Goal: Task Accomplishment & Management: Use online tool/utility

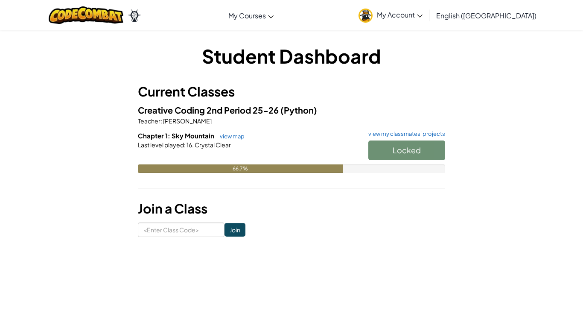
click at [410, 145] on div "Locked" at bounding box center [402, 152] width 85 height 24
click at [242, 140] on h6 "Chapter 1: Sky Mountain view map view my classmates' projects" at bounding box center [291, 135] width 307 height 9
click at [420, 155] on button "Start" at bounding box center [406, 150] width 77 height 20
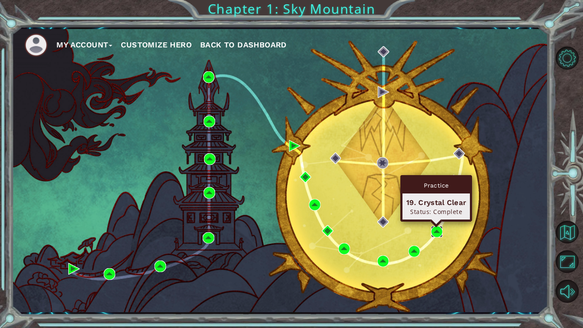
click at [439, 232] on img at bounding box center [437, 232] width 12 height 12
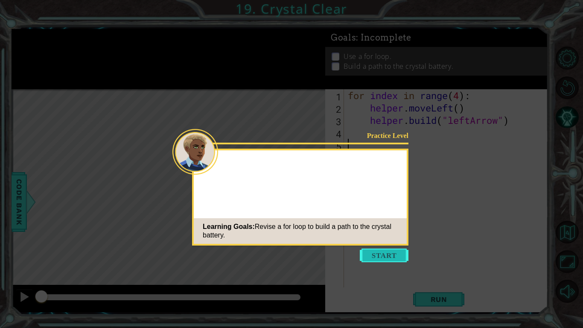
click at [381, 258] on button "Start" at bounding box center [384, 255] width 49 height 14
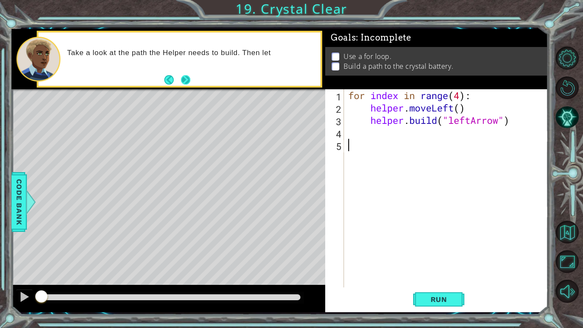
click at [184, 82] on button "Next" at bounding box center [185, 79] width 9 height 9
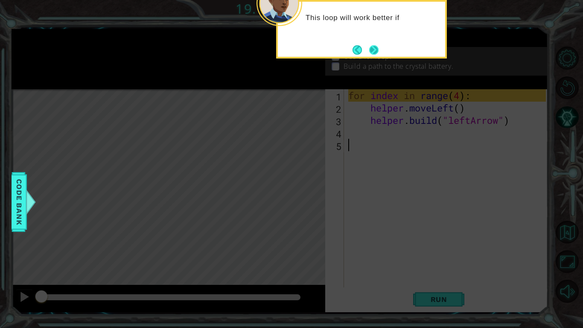
click at [375, 55] on button "Next" at bounding box center [373, 49] width 9 height 9
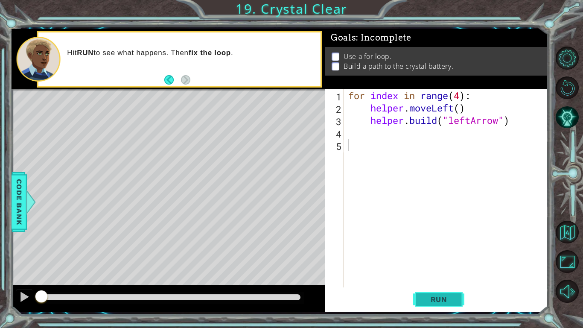
click at [451, 297] on span "Run" at bounding box center [439, 299] width 34 height 9
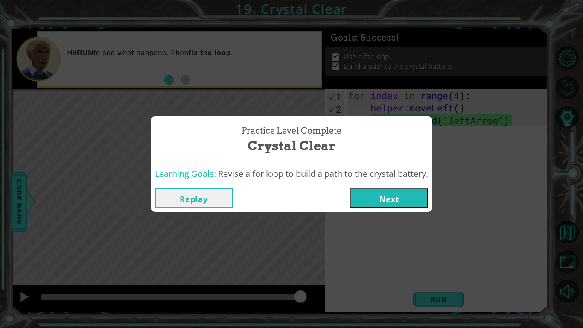
click at [290, 163] on div "Learning Goals: Revise a for loop to build a path to the crystal battery." at bounding box center [292, 173] width 282 height 21
click at [392, 205] on button "Next" at bounding box center [389, 197] width 78 height 19
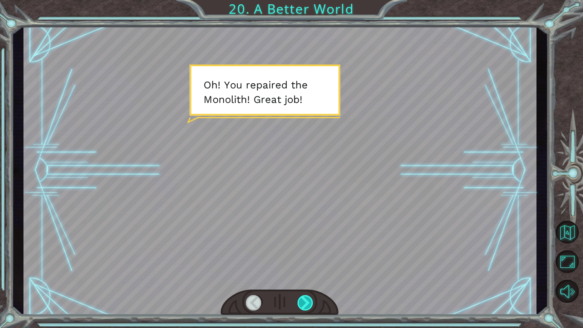
click at [311, 302] on div at bounding box center [305, 302] width 16 height 15
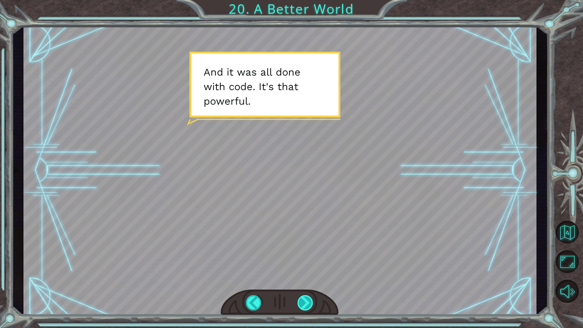
click at [306, 307] on div at bounding box center [305, 302] width 16 height 15
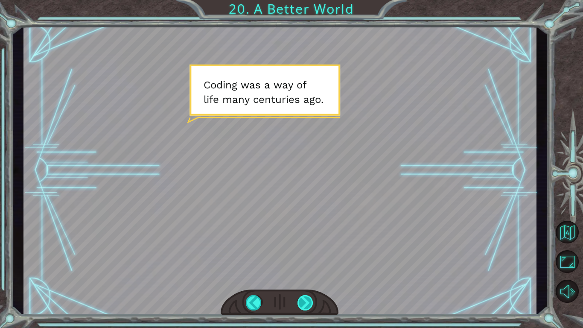
click at [307, 306] on div at bounding box center [305, 302] width 16 height 15
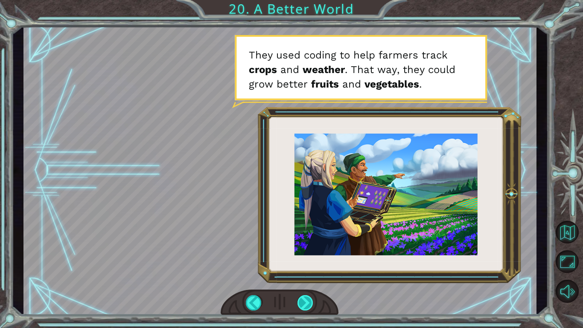
click at [308, 306] on div at bounding box center [305, 302] width 16 height 15
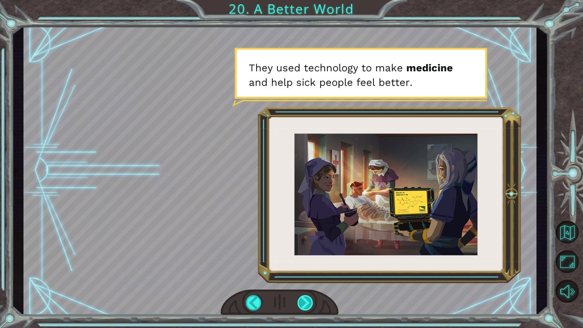
click at [308, 306] on div at bounding box center [305, 302] width 16 height 15
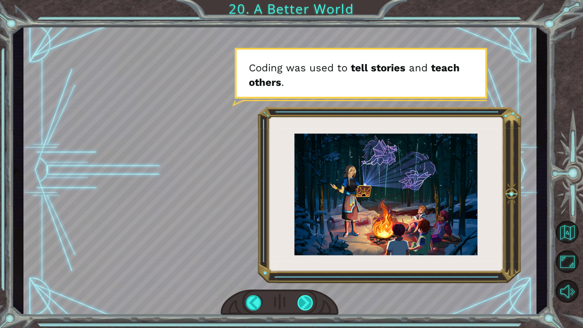
click at [307, 307] on div at bounding box center [305, 302] width 16 height 15
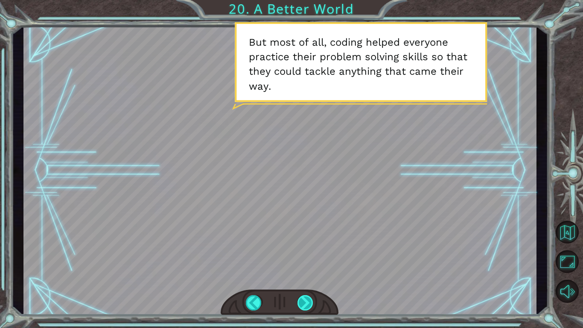
click at [307, 307] on div at bounding box center [305, 302] width 16 height 15
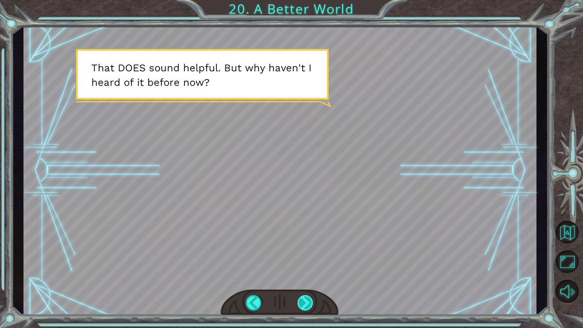
click at [307, 307] on div at bounding box center [305, 302] width 16 height 15
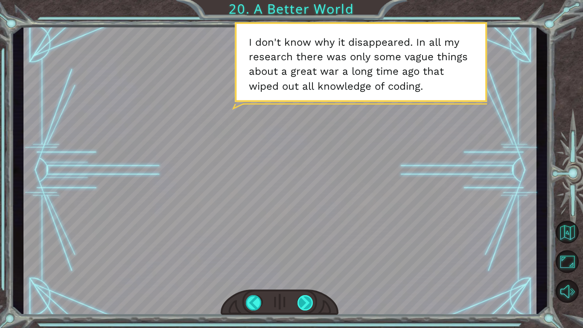
click at [307, 307] on div at bounding box center [305, 302] width 16 height 15
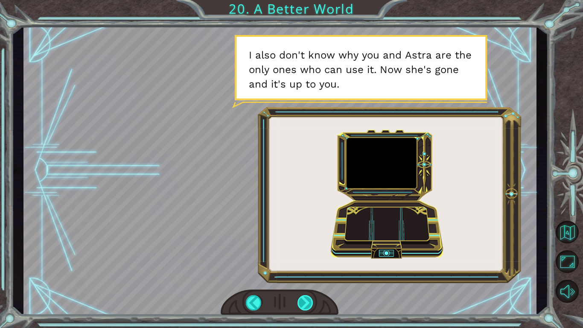
click at [305, 305] on div at bounding box center [305, 302] width 16 height 15
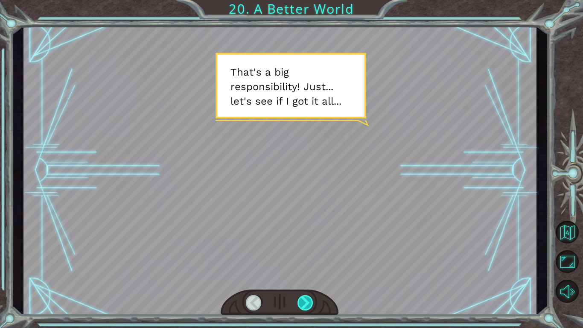
click at [305, 305] on div at bounding box center [305, 302] width 16 height 15
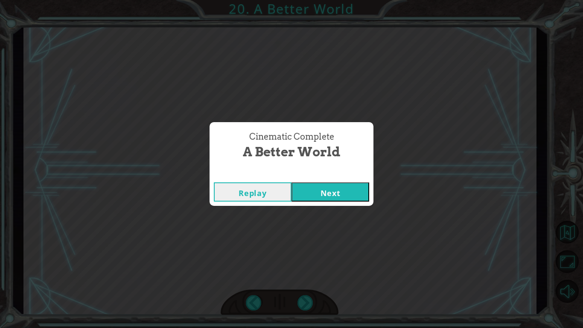
click at [318, 193] on button "Next" at bounding box center [330, 191] width 78 height 19
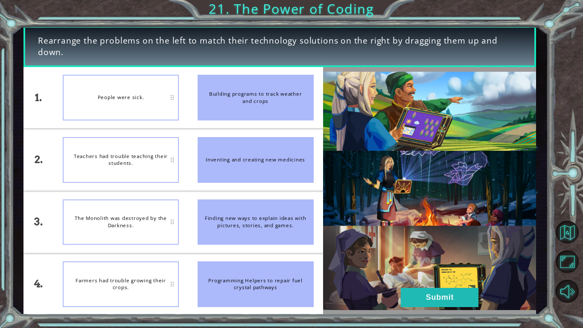
drag, startPoint x: 256, startPoint y: 99, endPoint x: 216, endPoint y: 116, distance: 43.4
click at [216, 116] on div "Building programs to track weather and crops" at bounding box center [256, 98] width 116 height 46
click at [133, 122] on li "Farmers had trouble growing their crops." at bounding box center [120, 97] width 135 height 61
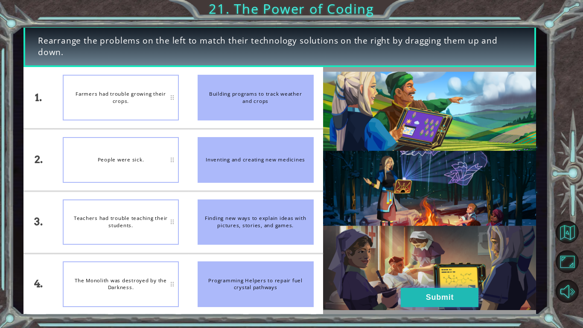
click at [431, 298] on button "Submit" at bounding box center [440, 297] width 78 height 19
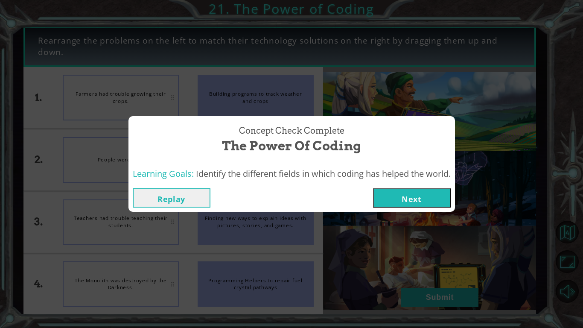
click at [405, 195] on button "Next" at bounding box center [412, 197] width 78 height 19
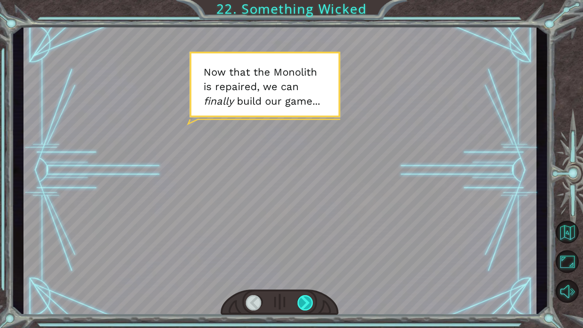
click at [305, 303] on div at bounding box center [305, 302] width 16 height 15
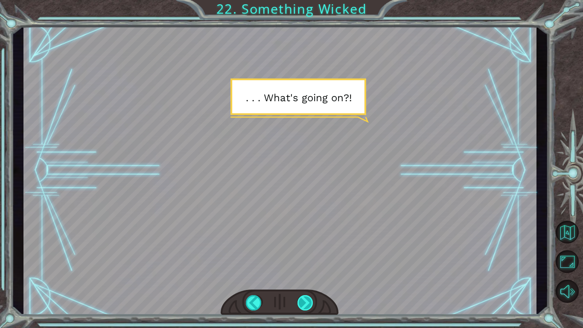
click at [305, 303] on div at bounding box center [305, 302] width 16 height 15
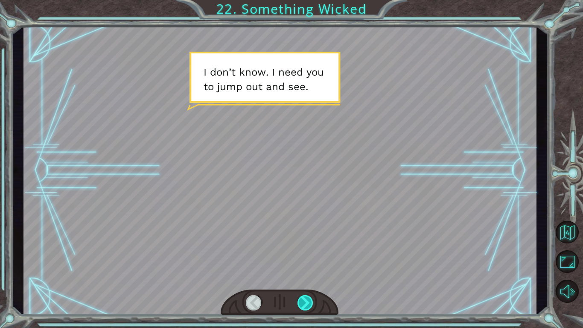
click at [305, 303] on div at bounding box center [305, 302] width 16 height 15
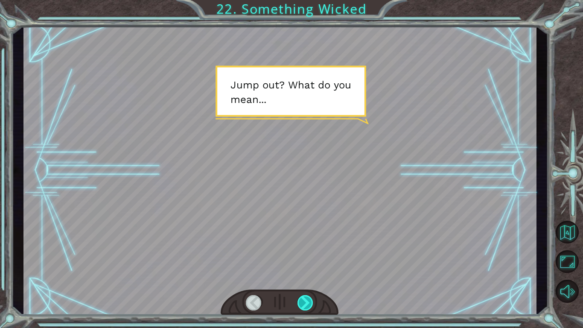
click at [306, 306] on div at bounding box center [305, 302] width 16 height 15
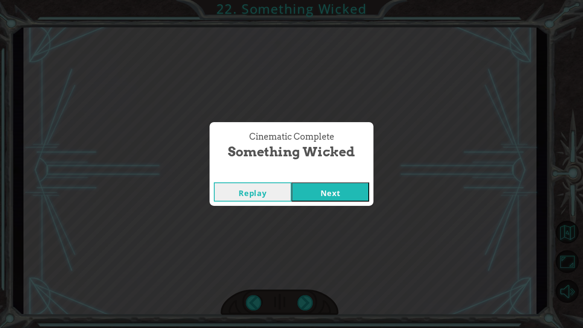
click at [321, 192] on button "Next" at bounding box center [330, 191] width 78 height 19
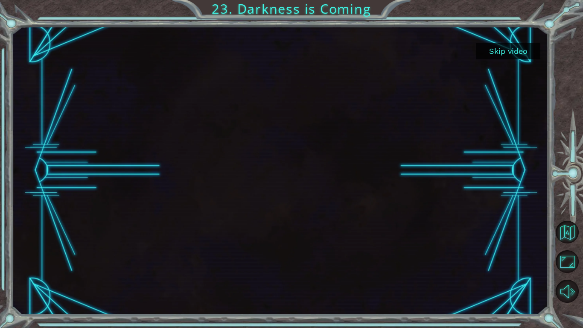
click at [507, 50] on button "Skip video" at bounding box center [508, 51] width 64 height 17
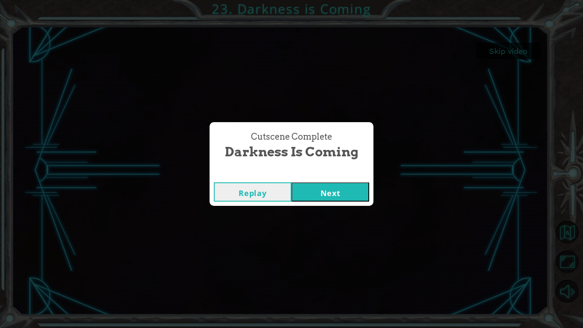
click at [355, 190] on button "Next" at bounding box center [330, 191] width 78 height 19
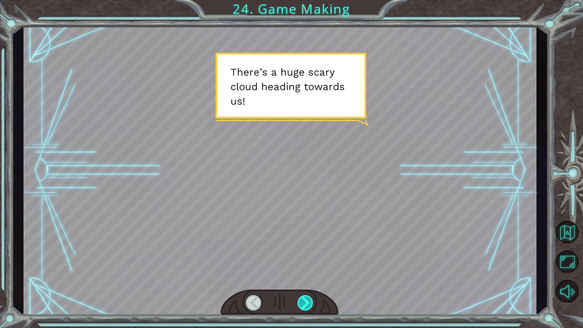
click at [307, 307] on div at bounding box center [305, 302] width 16 height 15
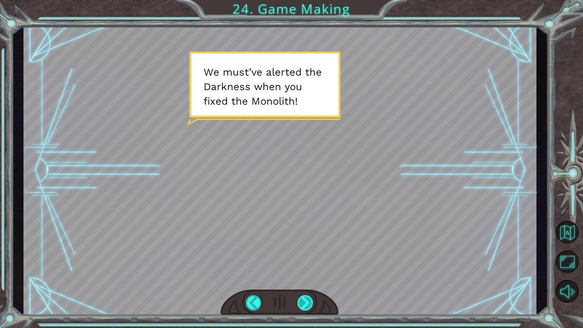
click at [307, 307] on div at bounding box center [305, 302] width 16 height 15
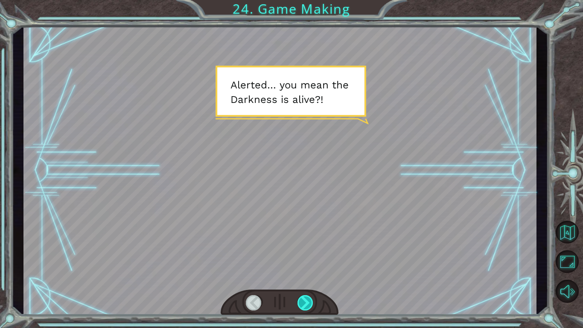
click at [307, 307] on div at bounding box center [305, 302] width 16 height 15
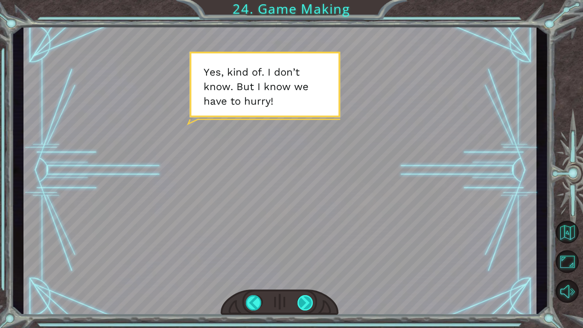
click at [308, 304] on div at bounding box center [305, 302] width 16 height 15
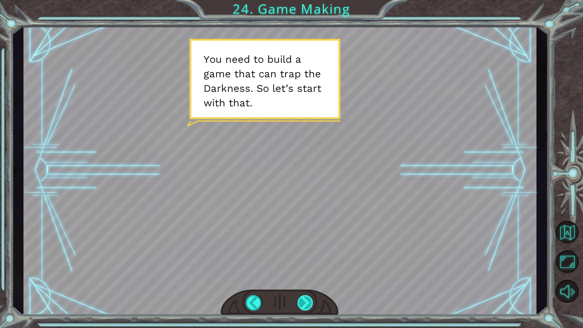
click at [308, 304] on div at bounding box center [305, 302] width 16 height 15
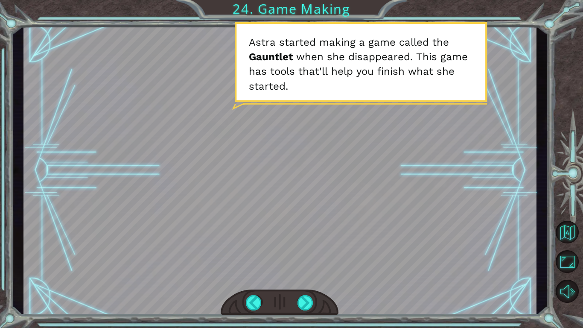
click at [330, 260] on div at bounding box center [279, 170] width 513 height 288
click at [309, 305] on div at bounding box center [305, 302] width 16 height 15
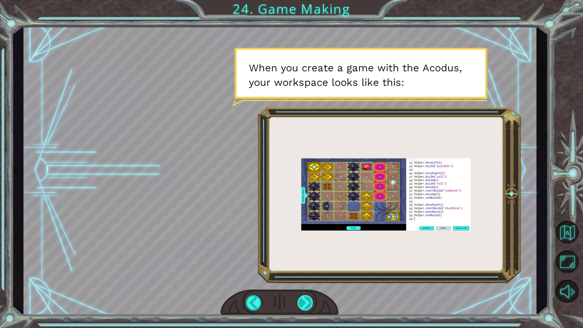
click at [309, 305] on div at bounding box center [305, 302] width 16 height 15
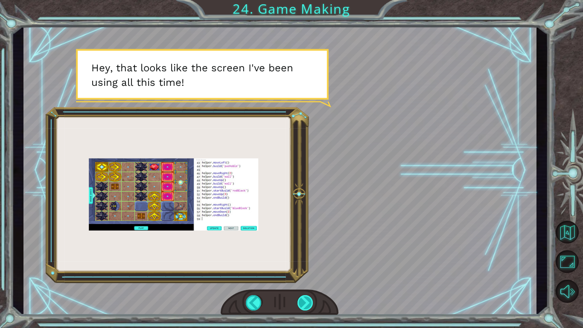
click at [309, 305] on div at bounding box center [305, 302] width 16 height 15
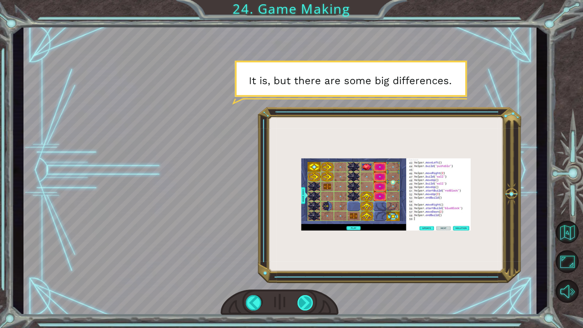
click at [309, 305] on div at bounding box center [305, 302] width 16 height 15
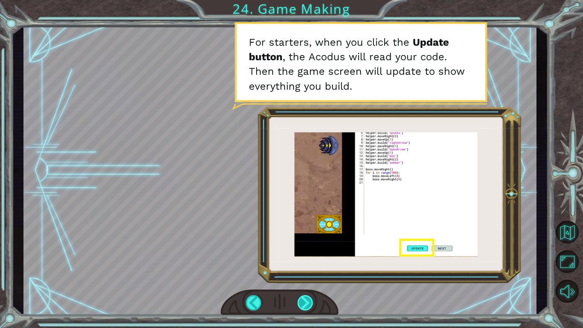
click at [309, 305] on div at bounding box center [305, 302] width 16 height 15
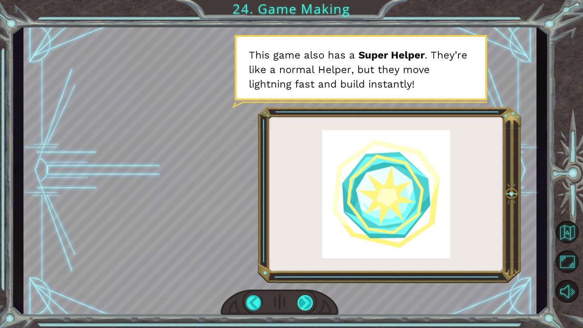
click at [309, 305] on div at bounding box center [305, 302] width 16 height 15
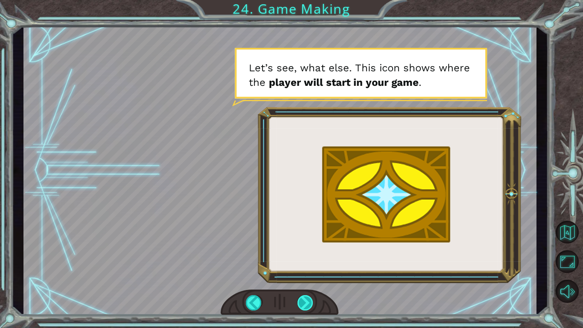
click at [309, 305] on div at bounding box center [305, 302] width 16 height 15
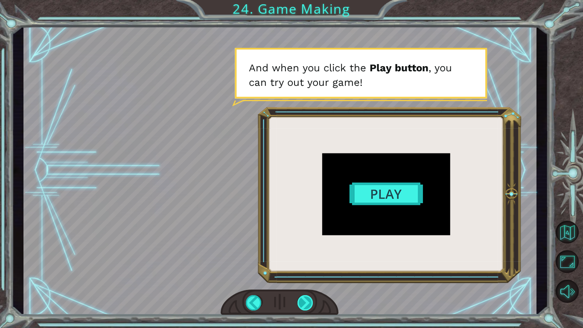
click at [309, 305] on div at bounding box center [305, 302] width 16 height 15
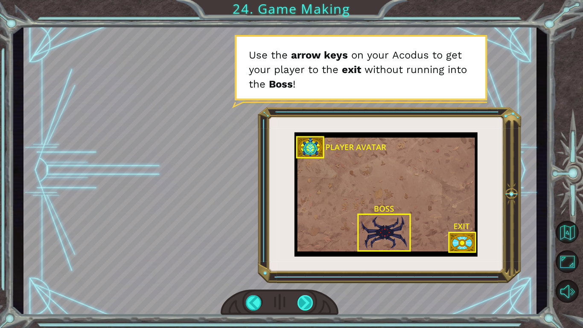
click at [308, 305] on div at bounding box center [305, 302] width 16 height 15
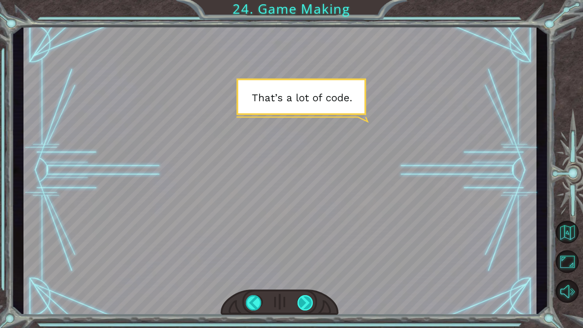
click at [308, 305] on div at bounding box center [305, 302] width 16 height 15
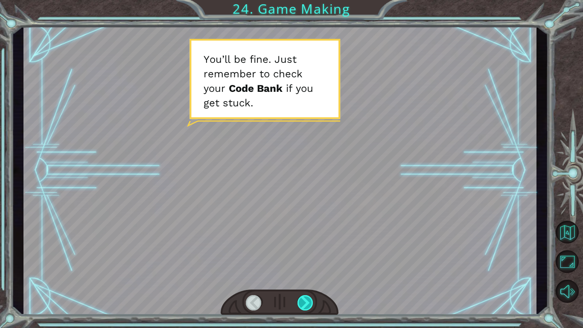
click at [308, 305] on div at bounding box center [305, 302] width 16 height 15
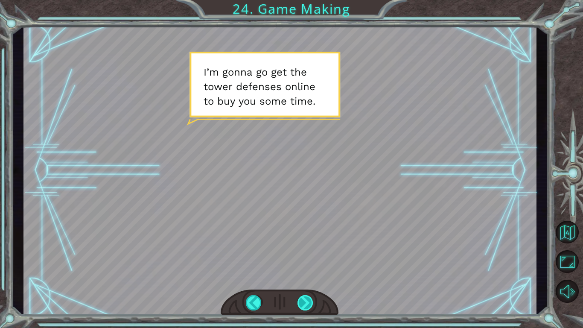
click at [308, 305] on div at bounding box center [305, 302] width 16 height 15
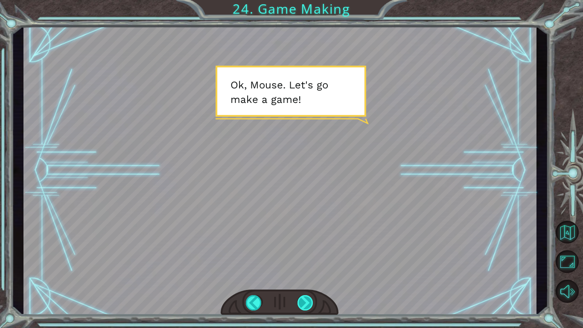
click at [308, 305] on div at bounding box center [305, 302] width 16 height 15
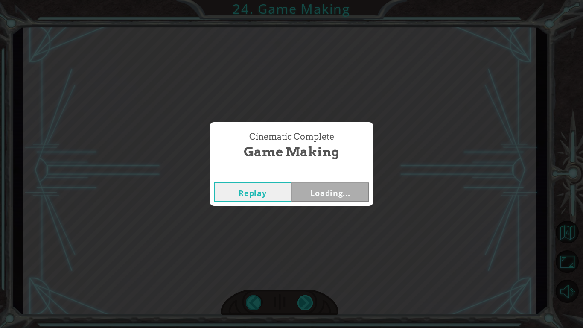
click at [308, 305] on div "Cinematic Complete Game Making Replay Loading..." at bounding box center [291, 164] width 583 height 328
click at [331, 192] on button "Next" at bounding box center [330, 191] width 78 height 19
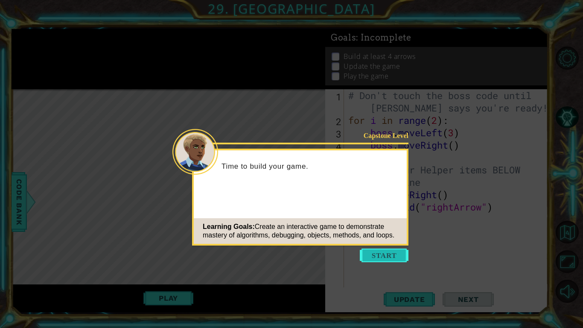
click at [391, 258] on button "Start" at bounding box center [384, 255] width 49 height 14
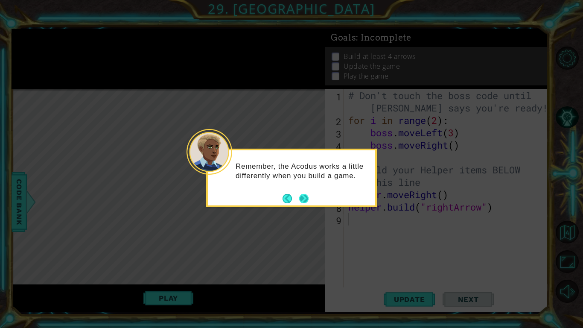
click at [306, 195] on button "Next" at bounding box center [303, 198] width 9 height 9
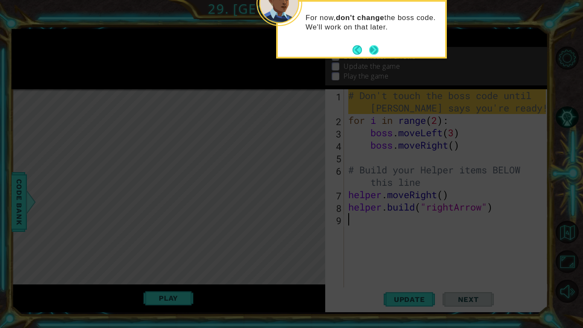
click at [371, 49] on button "Next" at bounding box center [373, 49] width 9 height 9
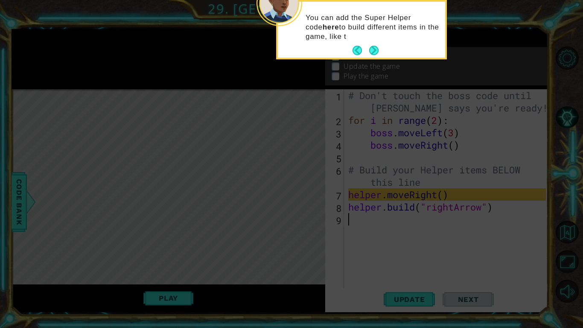
click at [371, 49] on button "Next" at bounding box center [373, 50] width 9 height 9
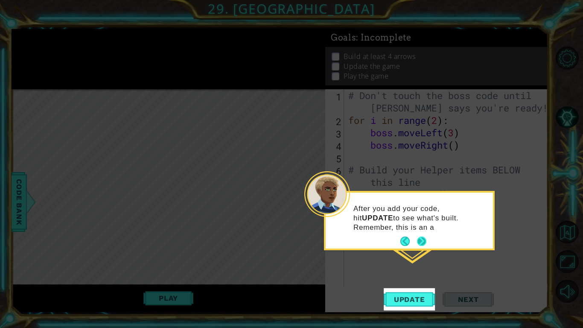
click at [422, 237] on button "Next" at bounding box center [421, 240] width 9 height 9
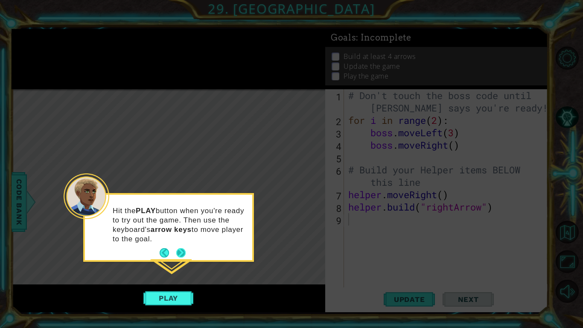
click at [180, 251] on button "Next" at bounding box center [180, 252] width 9 height 9
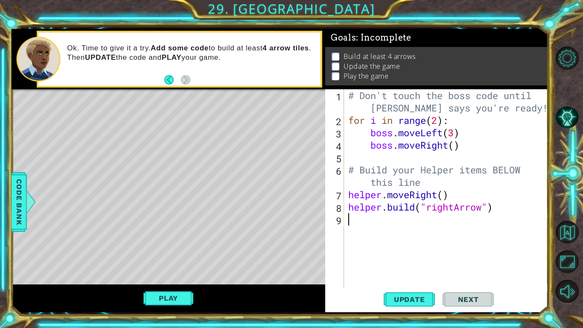
click at [413, 200] on div "# Don't touch the boss code until [PERSON_NAME] says you're ready! for i in ran…" at bounding box center [448, 206] width 204 height 235
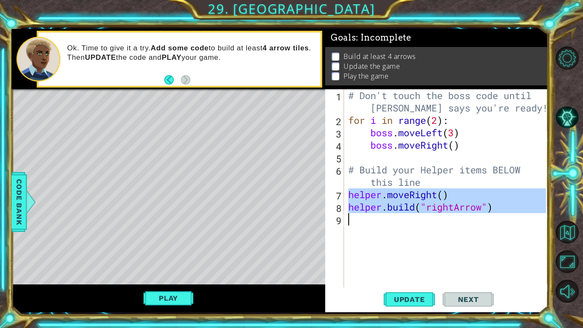
drag, startPoint x: 347, startPoint y: 192, endPoint x: 501, endPoint y: 221, distance: 156.7
click at [501, 221] on div "# Don't touch the boss code until [PERSON_NAME] says you're ready! for i in ran…" at bounding box center [448, 206] width 204 height 235
type textarea "[DOMAIN_NAME]("rightArrow")"
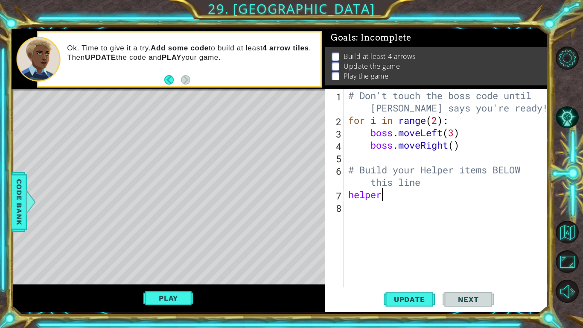
scroll to position [0, 1]
click at [17, 204] on span "Code Bank" at bounding box center [19, 201] width 14 height 52
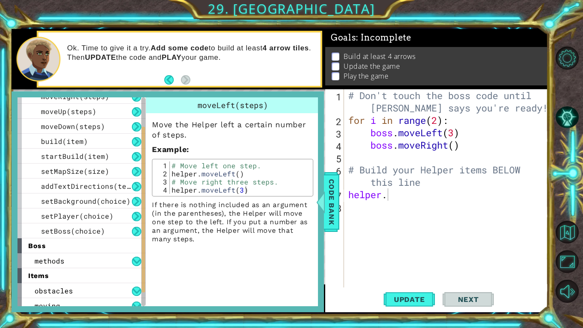
scroll to position [79, 0]
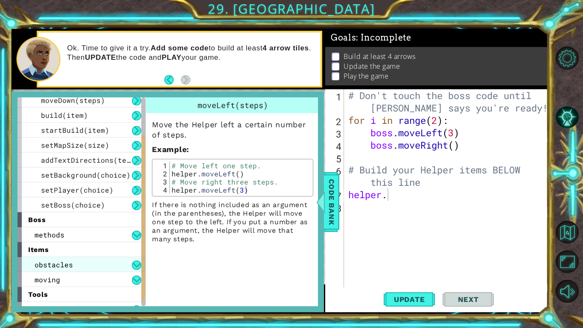
click at [91, 270] on div "obstacles" at bounding box center [81, 264] width 128 height 15
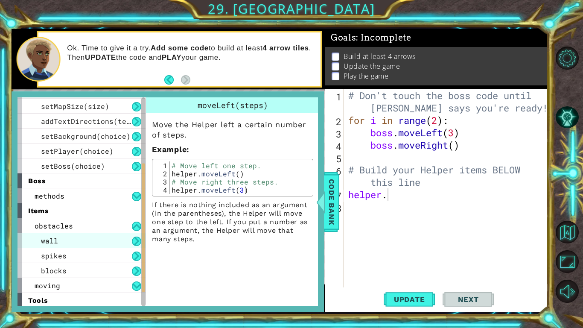
scroll to position [135, 0]
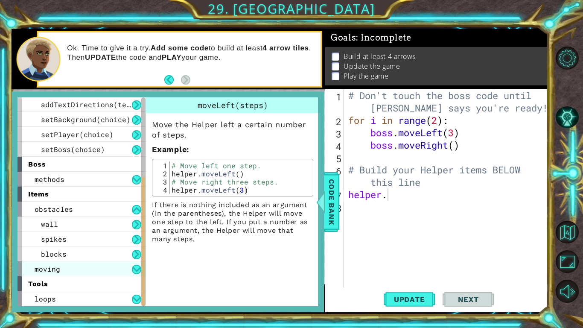
click at [96, 267] on div "moving" at bounding box center [81, 268] width 128 height 15
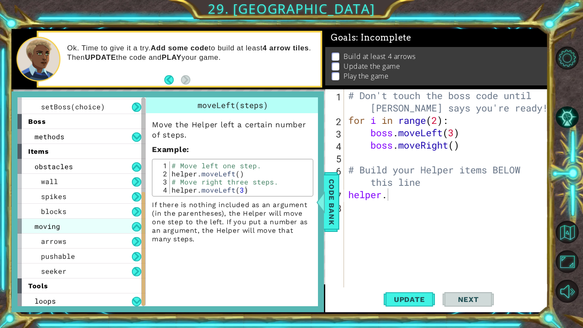
scroll to position [180, 0]
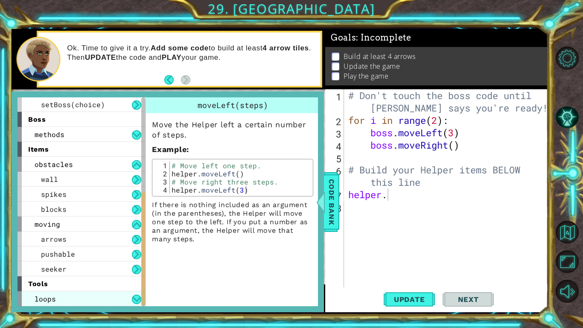
click at [96, 295] on div "loops" at bounding box center [81, 298] width 128 height 15
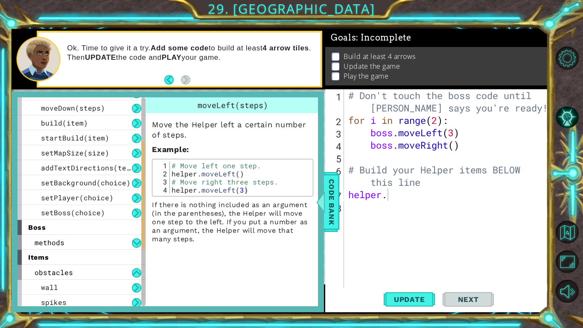
scroll to position [0, 0]
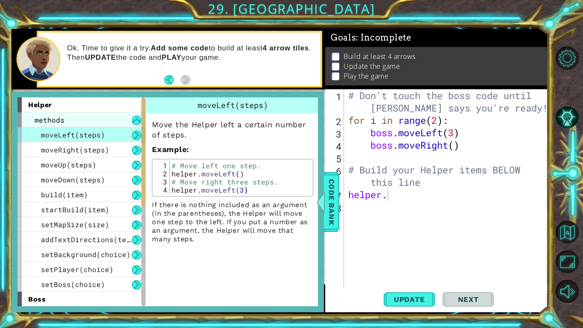
click at [120, 122] on div "methods" at bounding box center [81, 119] width 128 height 15
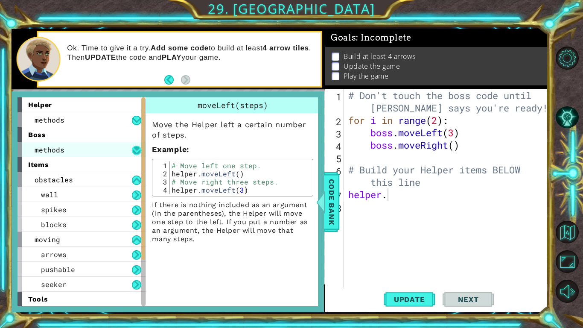
click at [134, 148] on button at bounding box center [136, 149] width 9 height 9
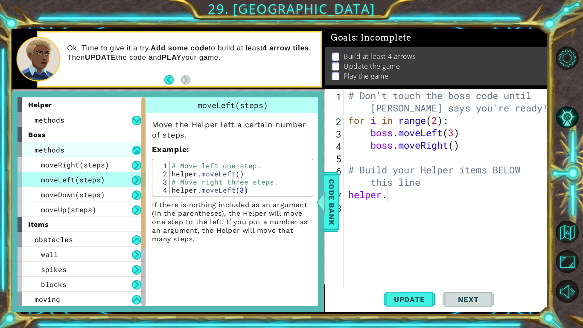
click at [134, 148] on button at bounding box center [136, 149] width 9 height 9
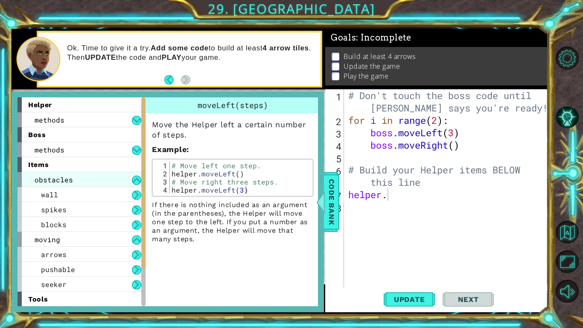
click at [134, 174] on div "obstacles" at bounding box center [81, 179] width 128 height 15
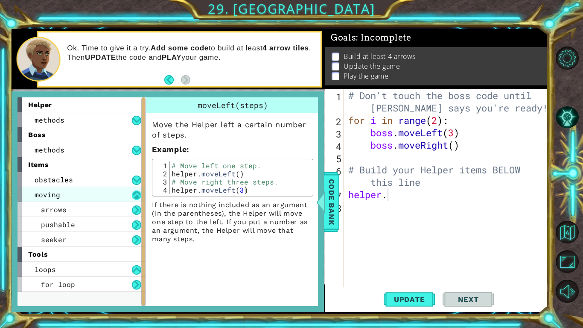
click at [136, 197] on button at bounding box center [136, 194] width 9 height 9
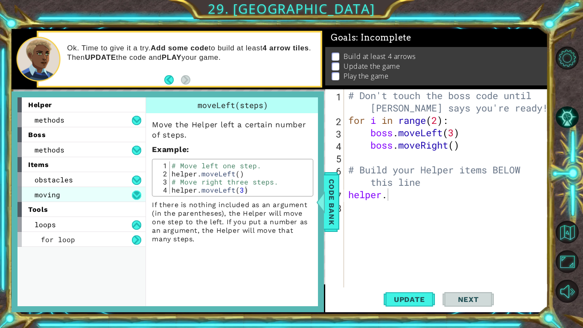
click at [136, 197] on button at bounding box center [136, 194] width 9 height 9
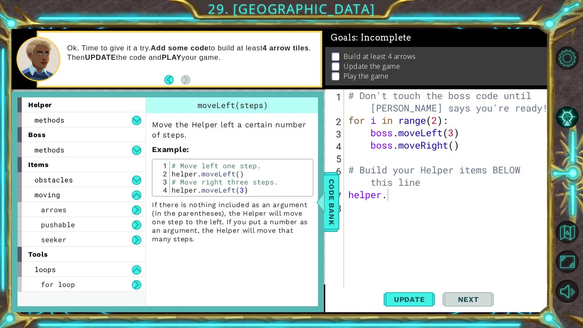
click at [186, 257] on div "moveLeft(steps) Move the Helper left a certain number of steps. Example : 1 2 3…" at bounding box center [233, 201] width 176 height 208
click at [85, 119] on div "methods" at bounding box center [81, 119] width 128 height 15
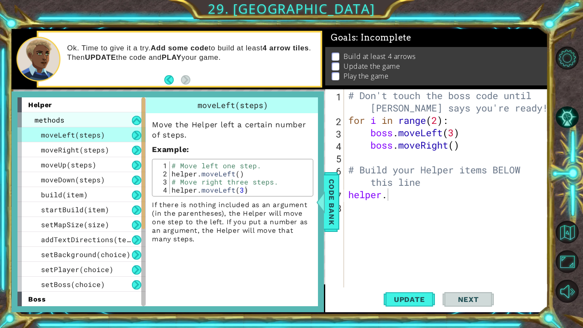
click at [85, 119] on div "methods" at bounding box center [81, 119] width 128 height 15
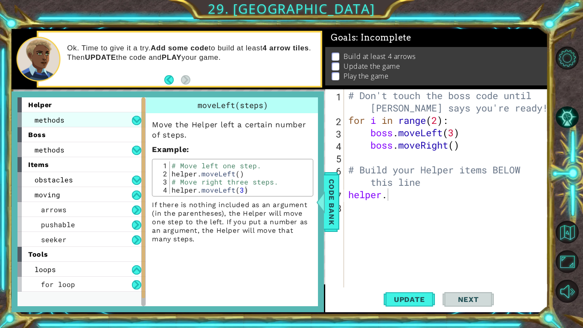
click at [85, 119] on div "methods" at bounding box center [81, 119] width 128 height 15
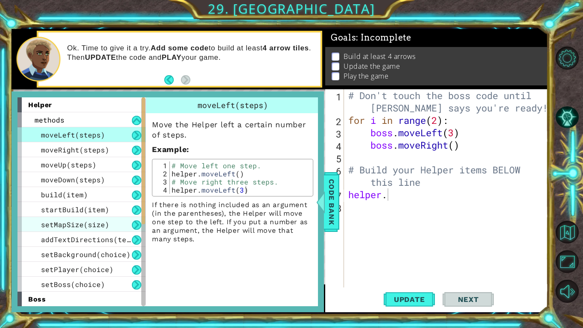
click at [87, 226] on span "setMapSize(size)" at bounding box center [75, 224] width 68 height 9
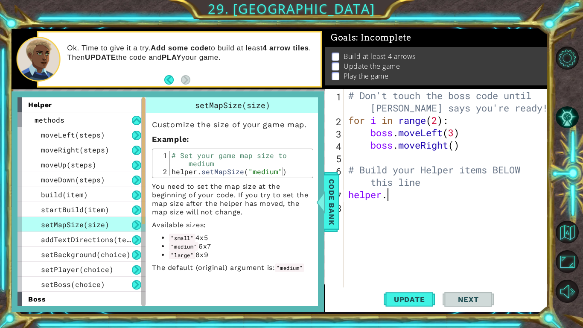
click at [397, 191] on div "# Don't touch the boss code until [PERSON_NAME] says you're ready! for i in ran…" at bounding box center [448, 206] width 204 height 235
type textarea "helper.setMapSize("large")"
click at [418, 300] on span "Update" at bounding box center [409, 299] width 48 height 9
click at [329, 192] on span "Code Bank" at bounding box center [332, 201] width 14 height 52
